Goal: Find specific page/section: Find specific page/section

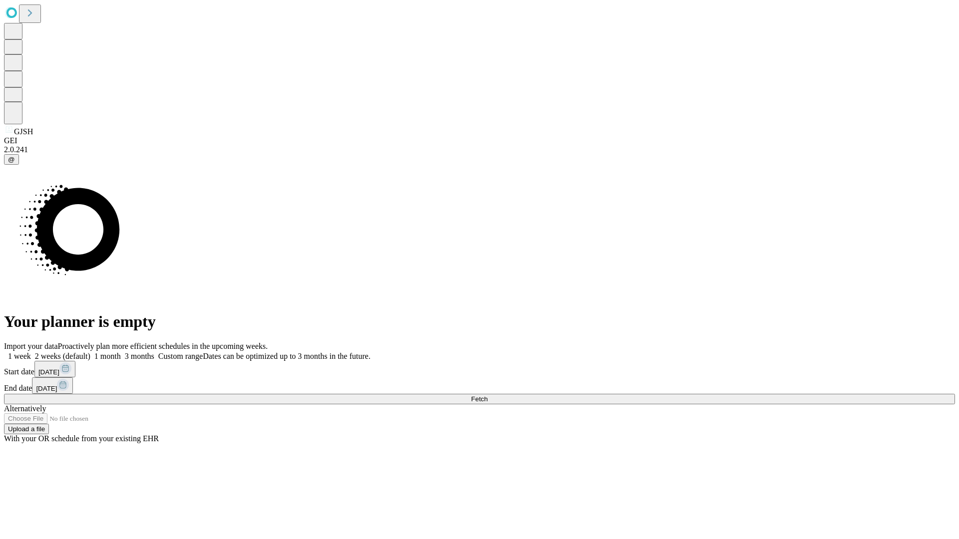
click at [487, 395] on span "Fetch" at bounding box center [479, 398] width 16 height 7
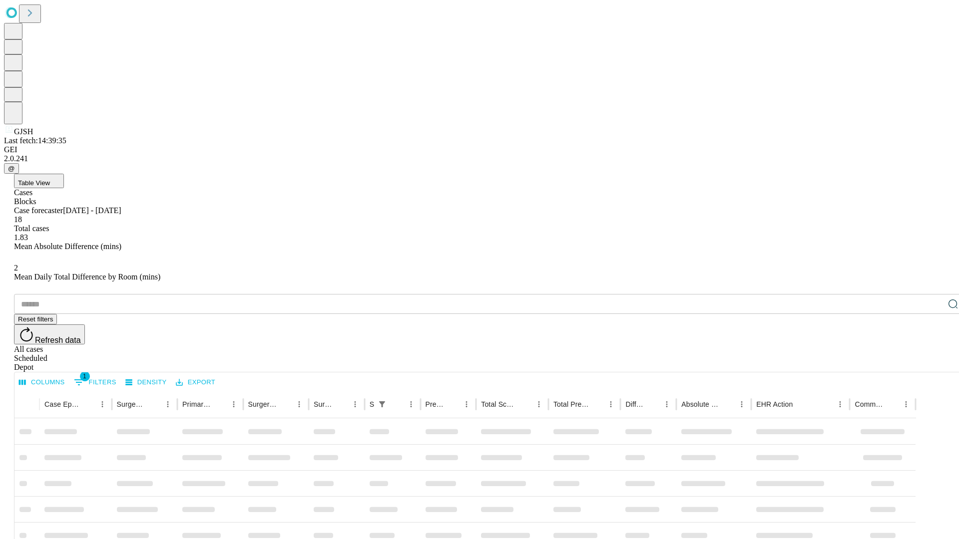
click at [933, 363] on div "Depot" at bounding box center [489, 367] width 951 height 9
